Goal: Transaction & Acquisition: Purchase product/service

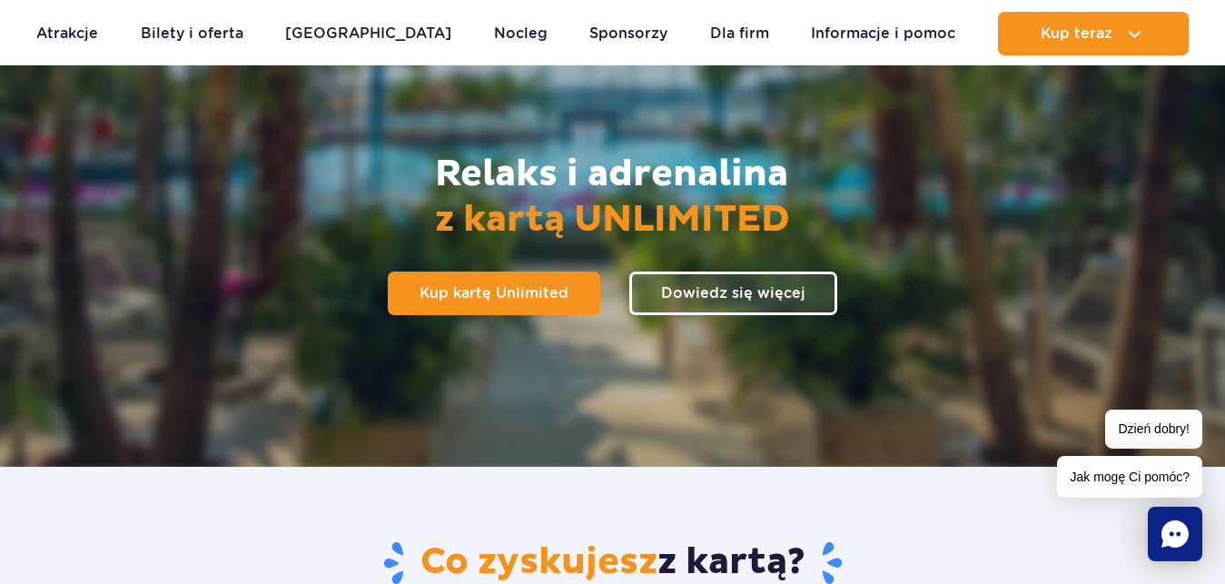
scroll to position [160, 0]
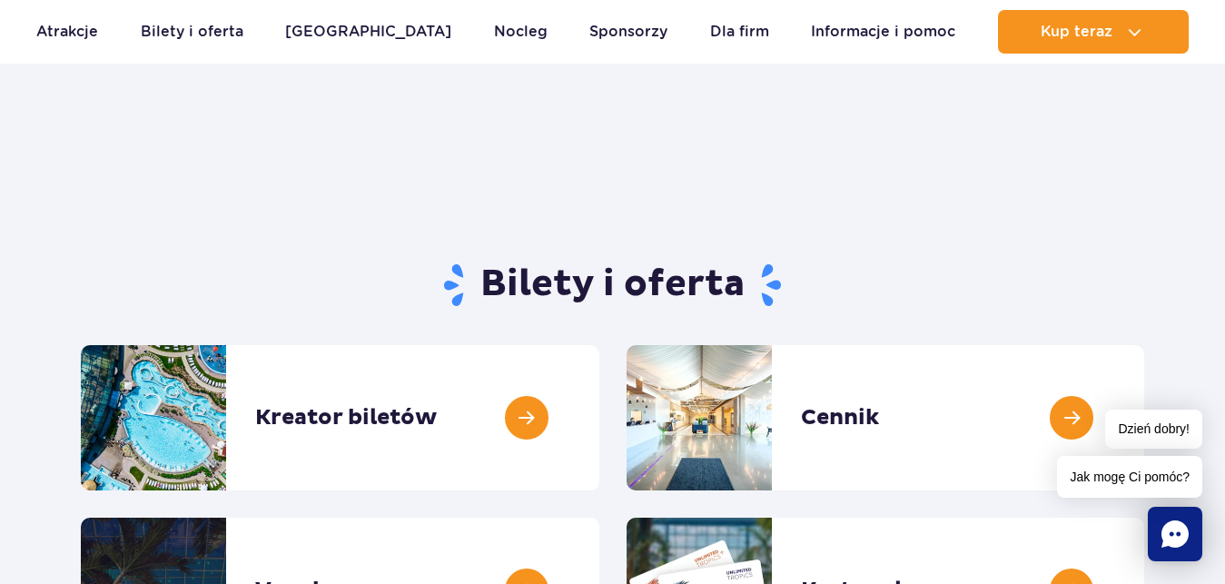
scroll to position [351, 0]
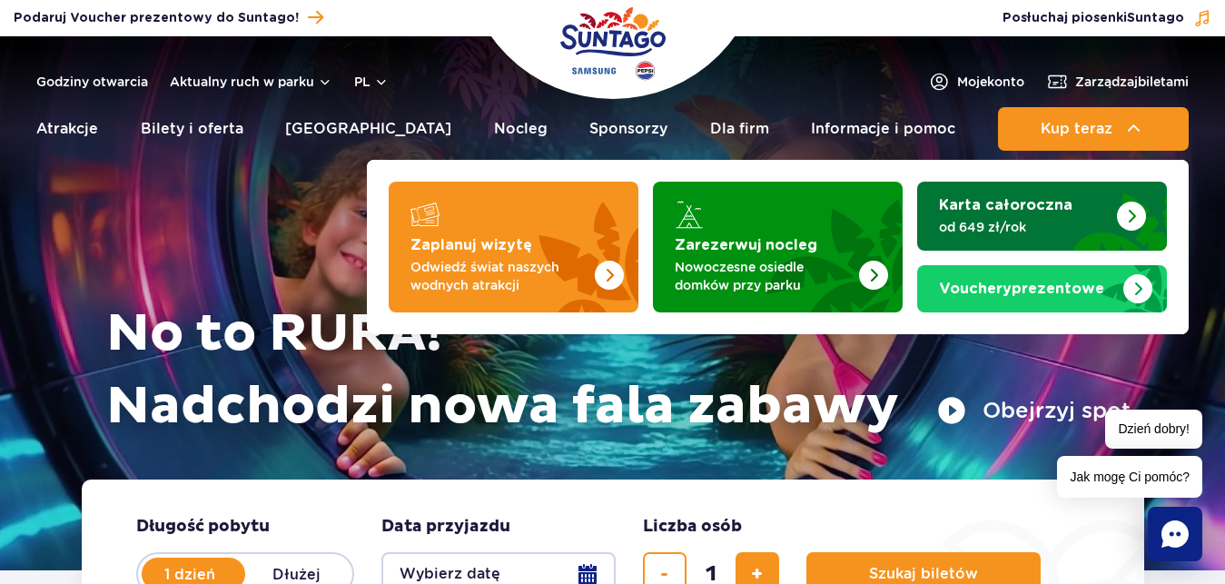
click at [1050, 221] on p "od 649 zł/rok" at bounding box center [1027, 227] width 177 height 18
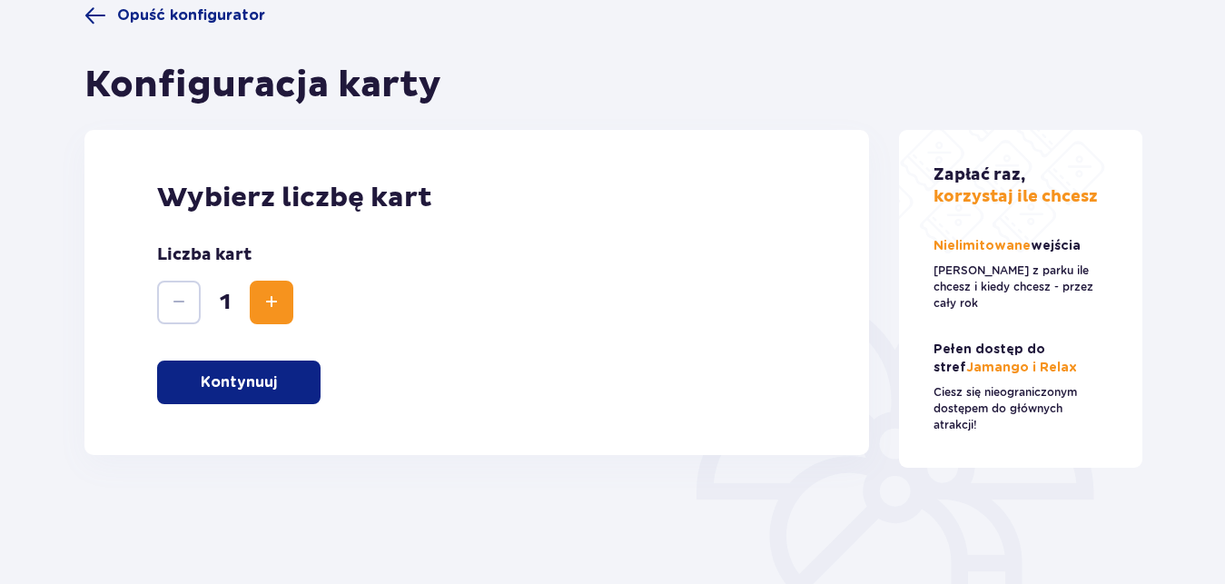
scroll to position [157, 0]
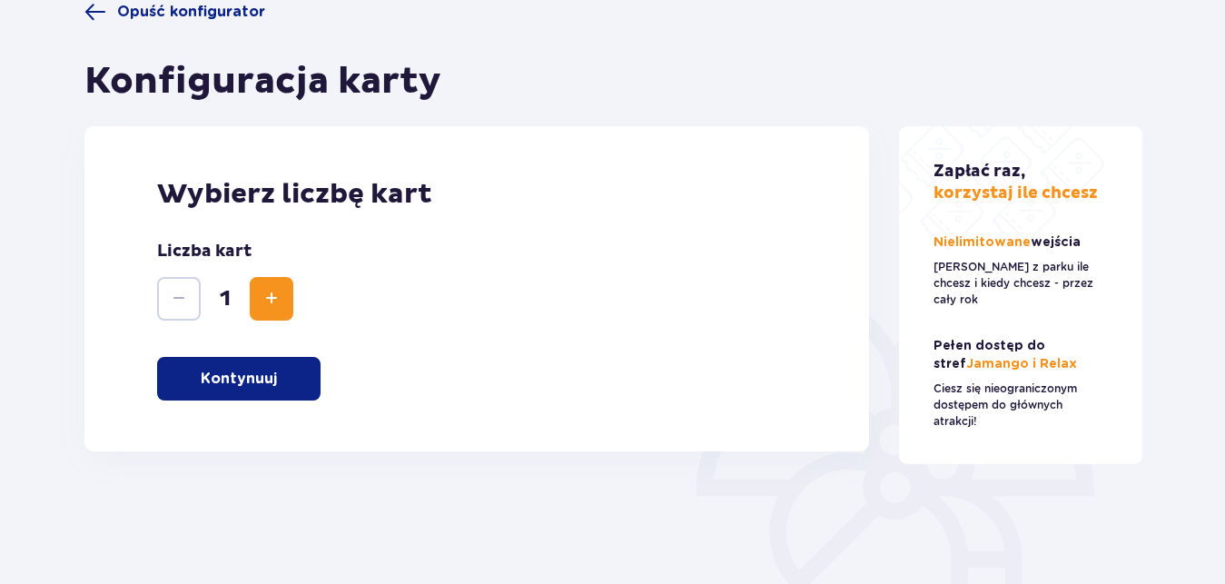
click at [273, 384] on p "Kontynuuj" at bounding box center [239, 379] width 76 height 20
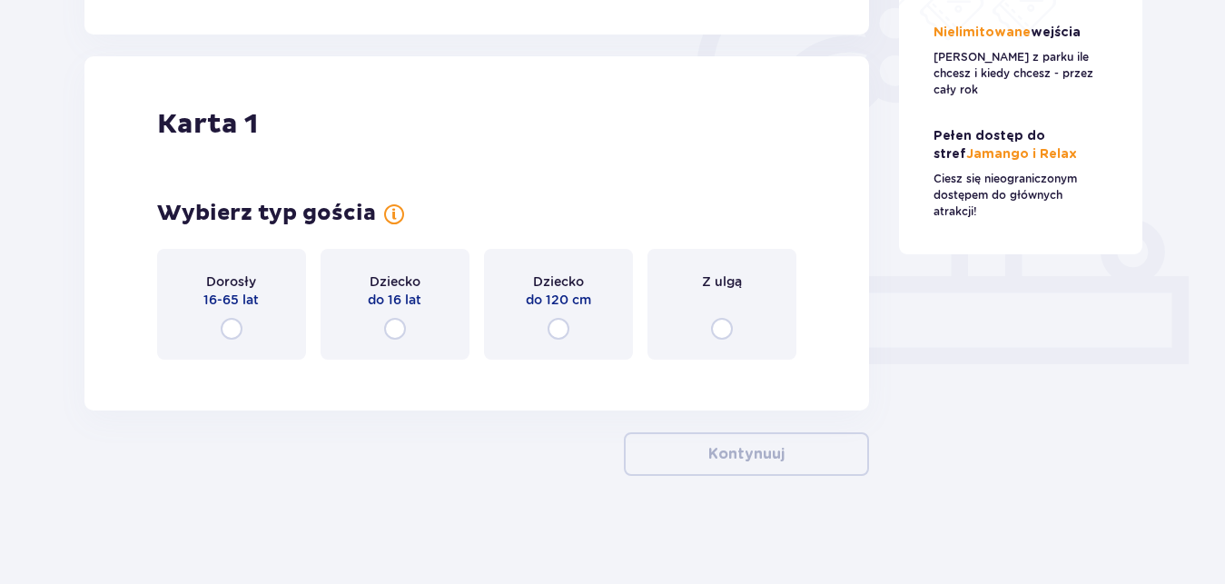
scroll to position [575, 0]
click at [235, 322] on input "radio" at bounding box center [232, 328] width 22 height 22
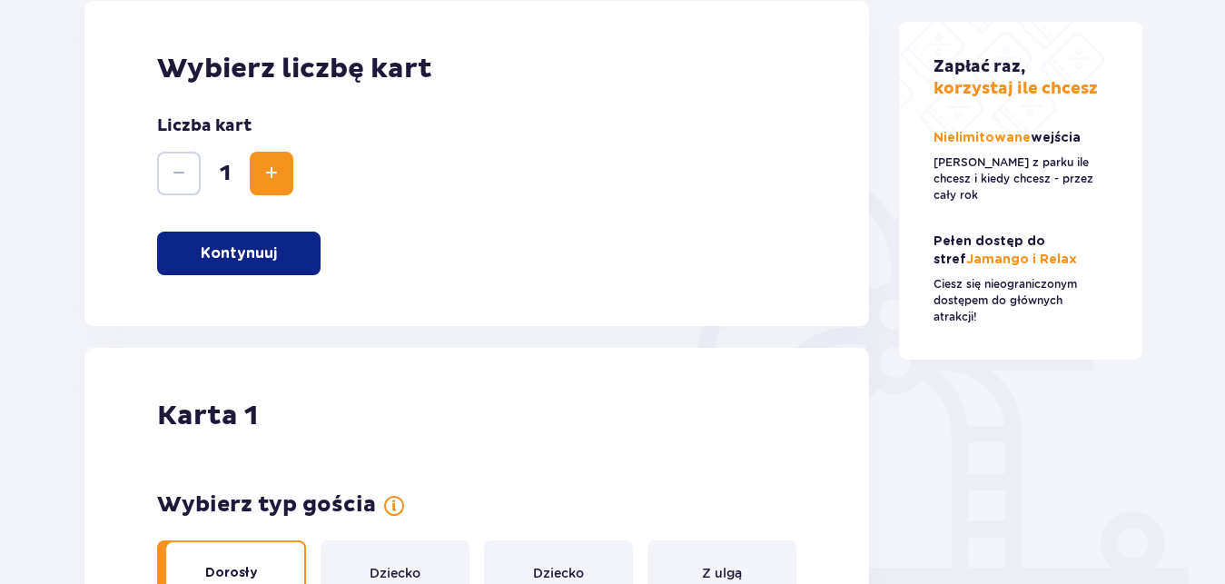
scroll to position [0, 0]
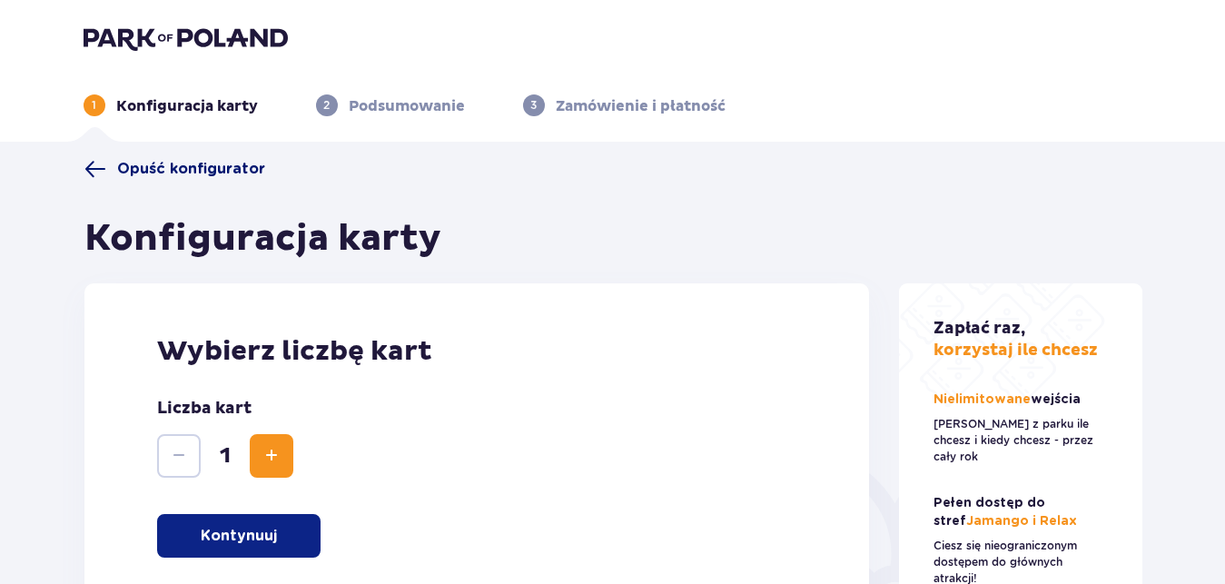
click at [139, 171] on span "Opuść konfigurator" at bounding box center [191, 169] width 148 height 20
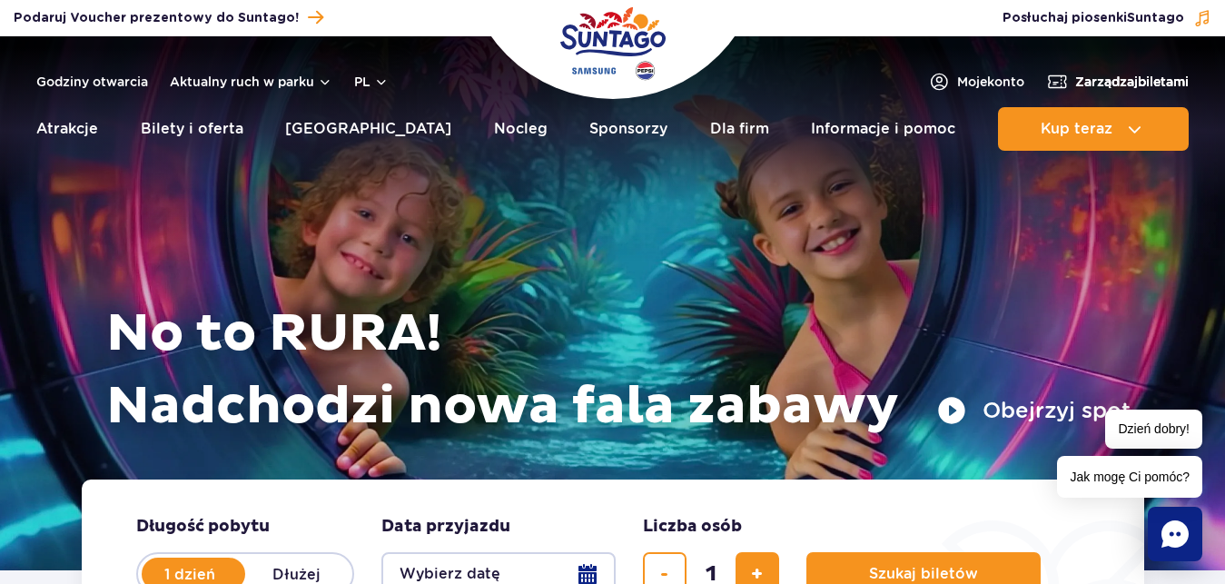
click at [1134, 86] on span "Zarządzaj biletami" at bounding box center [1132, 82] width 114 height 18
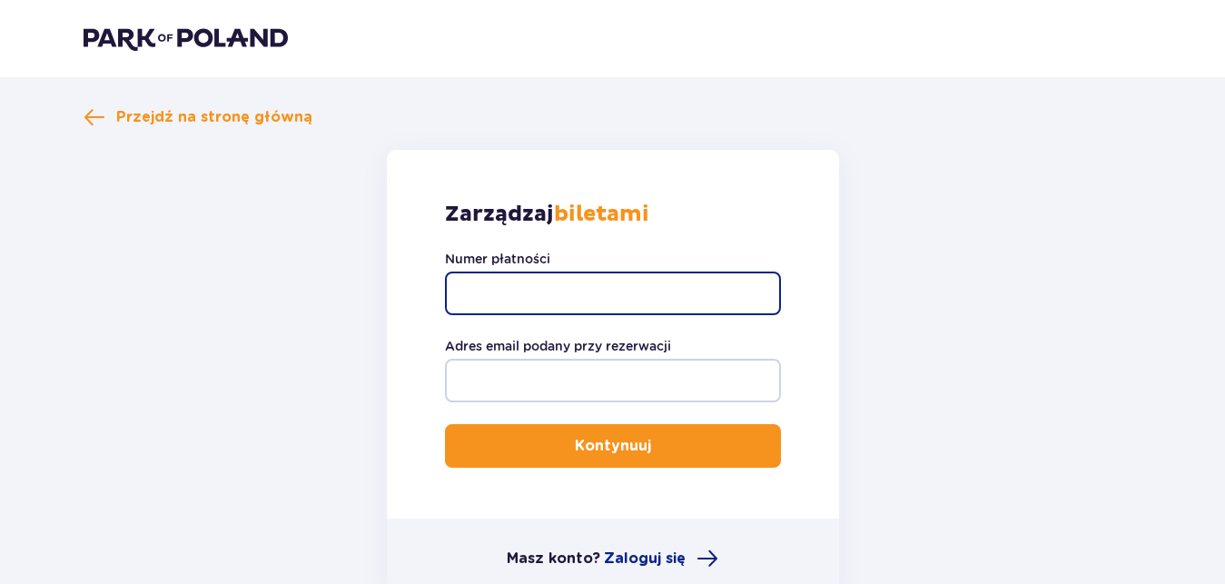
click at [569, 297] on input "Numer płatności" at bounding box center [613, 294] width 336 height 44
click at [144, 33] on img at bounding box center [186, 37] width 204 height 25
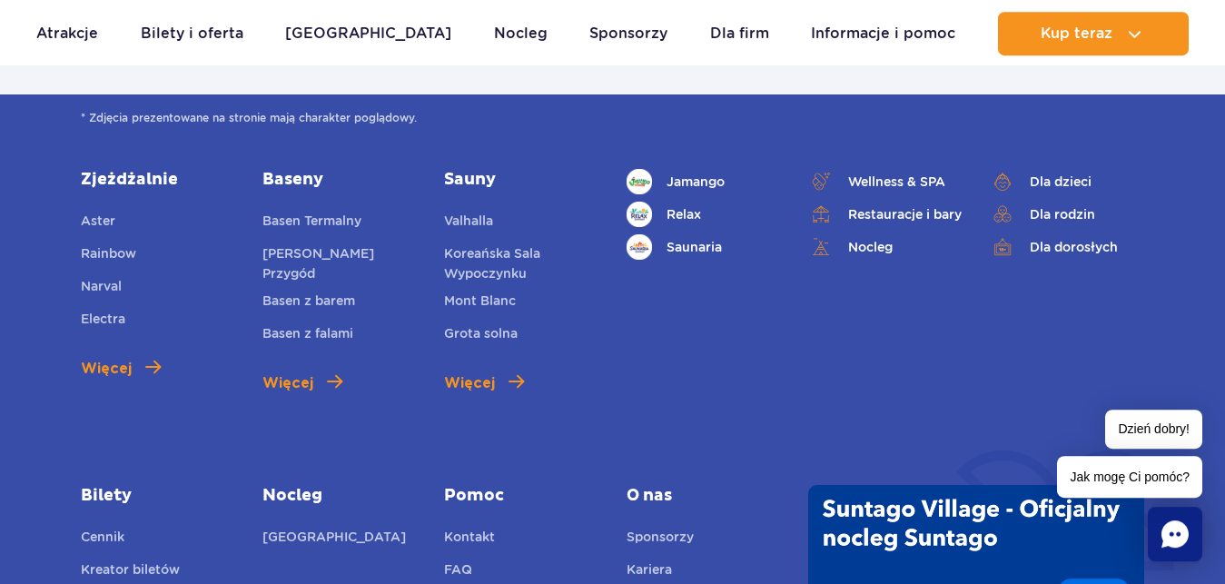
scroll to position [6536, 0]
